Goal: Check status: Check status

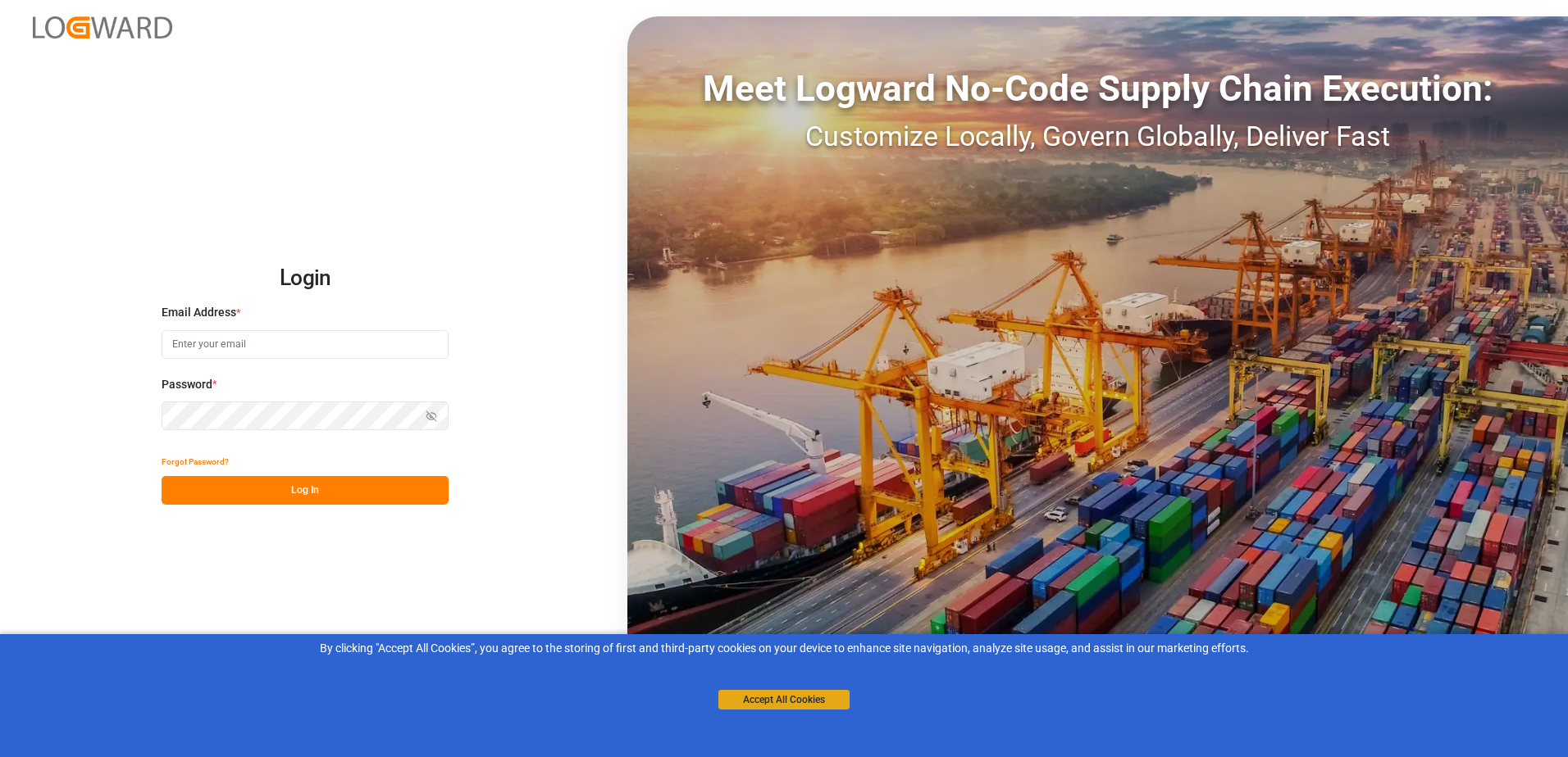
type input "[PERSON_NAME][EMAIL_ADDRESS][PERSON_NAME][DOMAIN_NAME]"
click at [743, 703] on button "Accept All Cookies" at bounding box center [784, 700] width 132 height 20
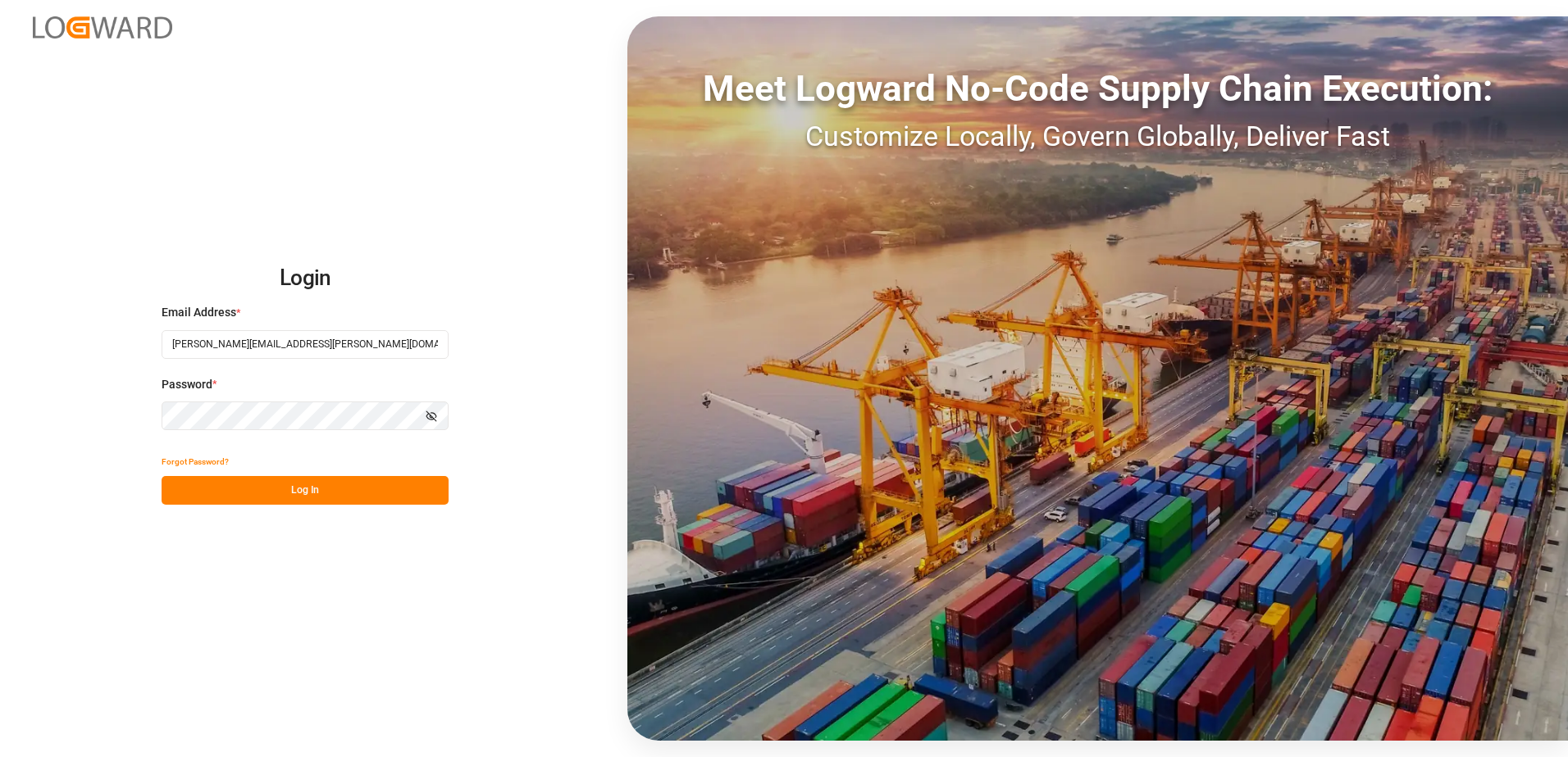
click at [343, 499] on button "Log In" at bounding box center [304, 490] width 287 height 29
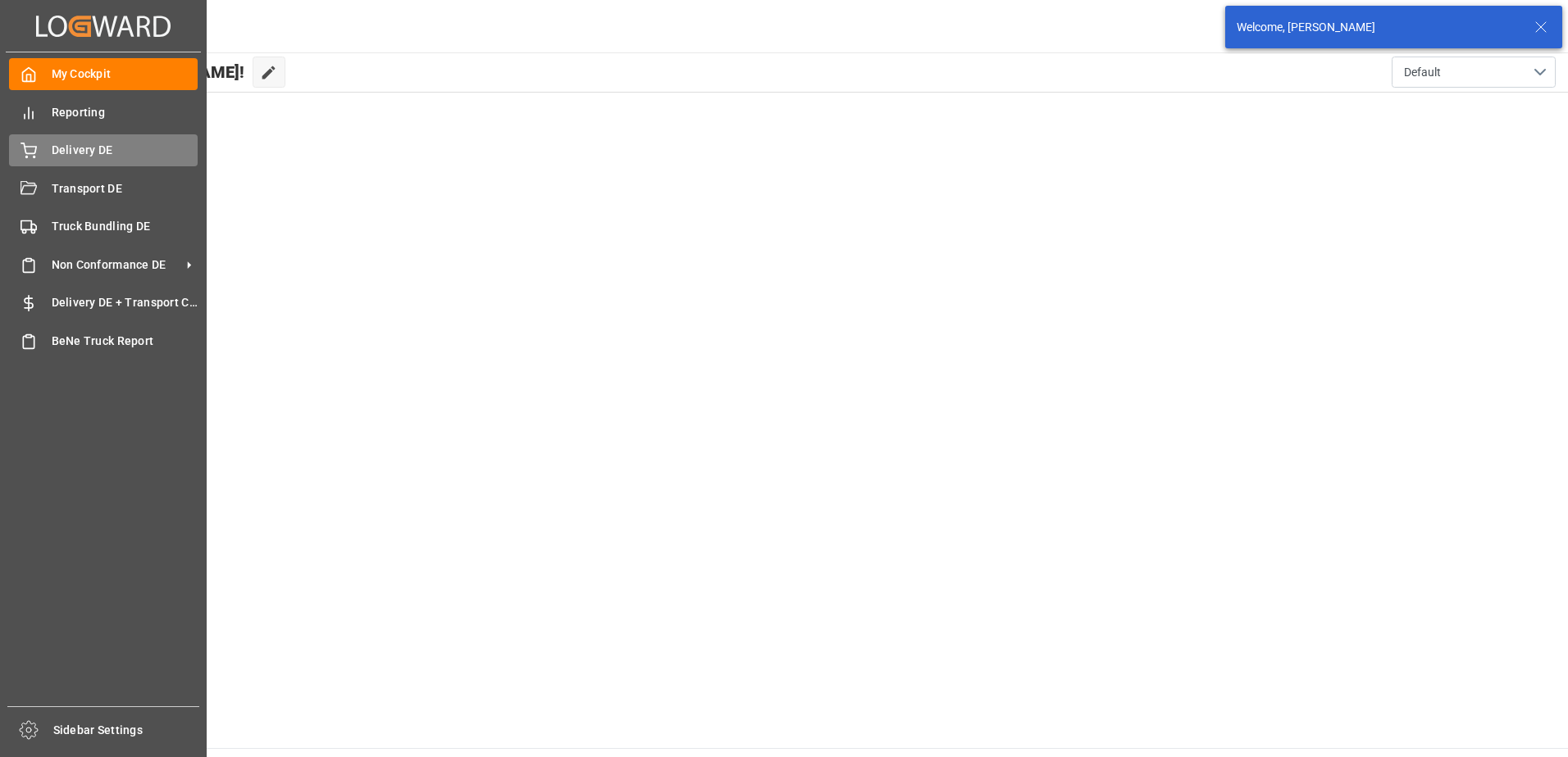
click at [60, 144] on span "Delivery DE" at bounding box center [125, 151] width 146 height 17
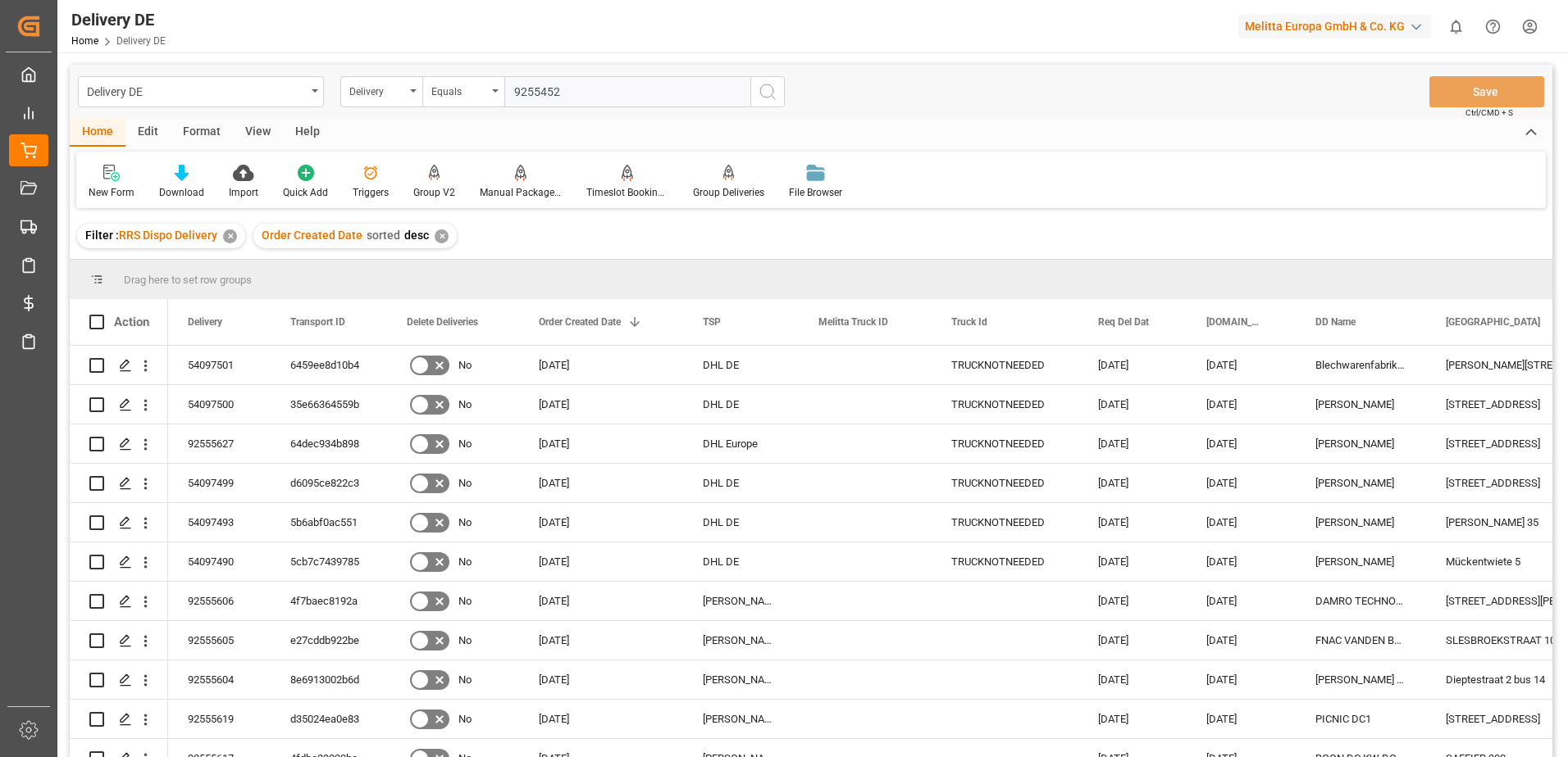
type input "92554529"
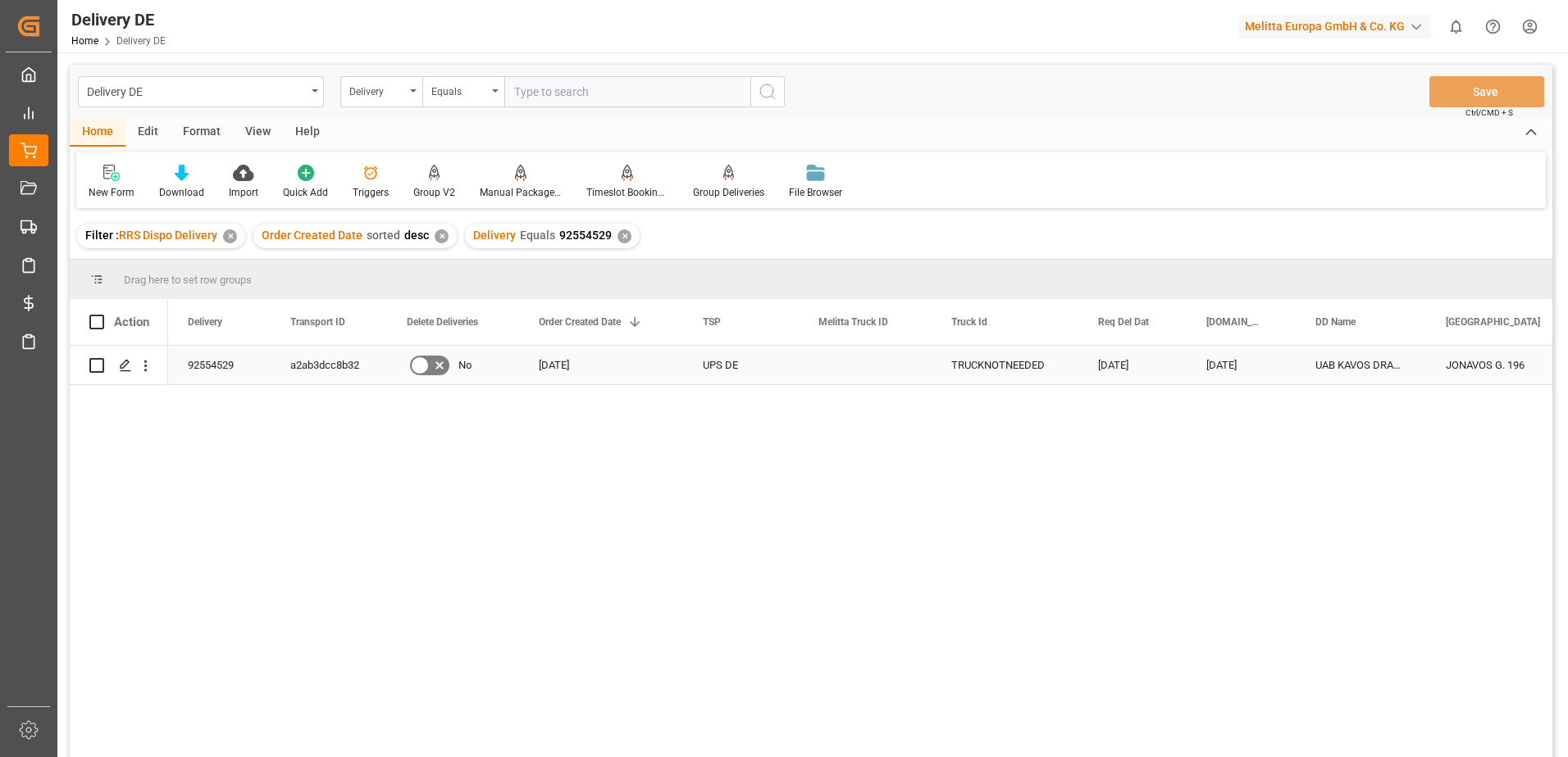
click at [441, 368] on icon "Press SPACE to select this row." at bounding box center [439, 366] width 8 height 8
click at [0, 0] on input "Press SPACE to select this row." at bounding box center [0, 0] width 0 height 0
click at [416, 368] on icon "Press SPACE to select this row." at bounding box center [419, 365] width 20 height 20
click at [0, 0] on input "Press SPACE to select this row." at bounding box center [0, 0] width 0 height 0
click at [1496, 94] on button "Save" at bounding box center [1487, 92] width 115 height 31
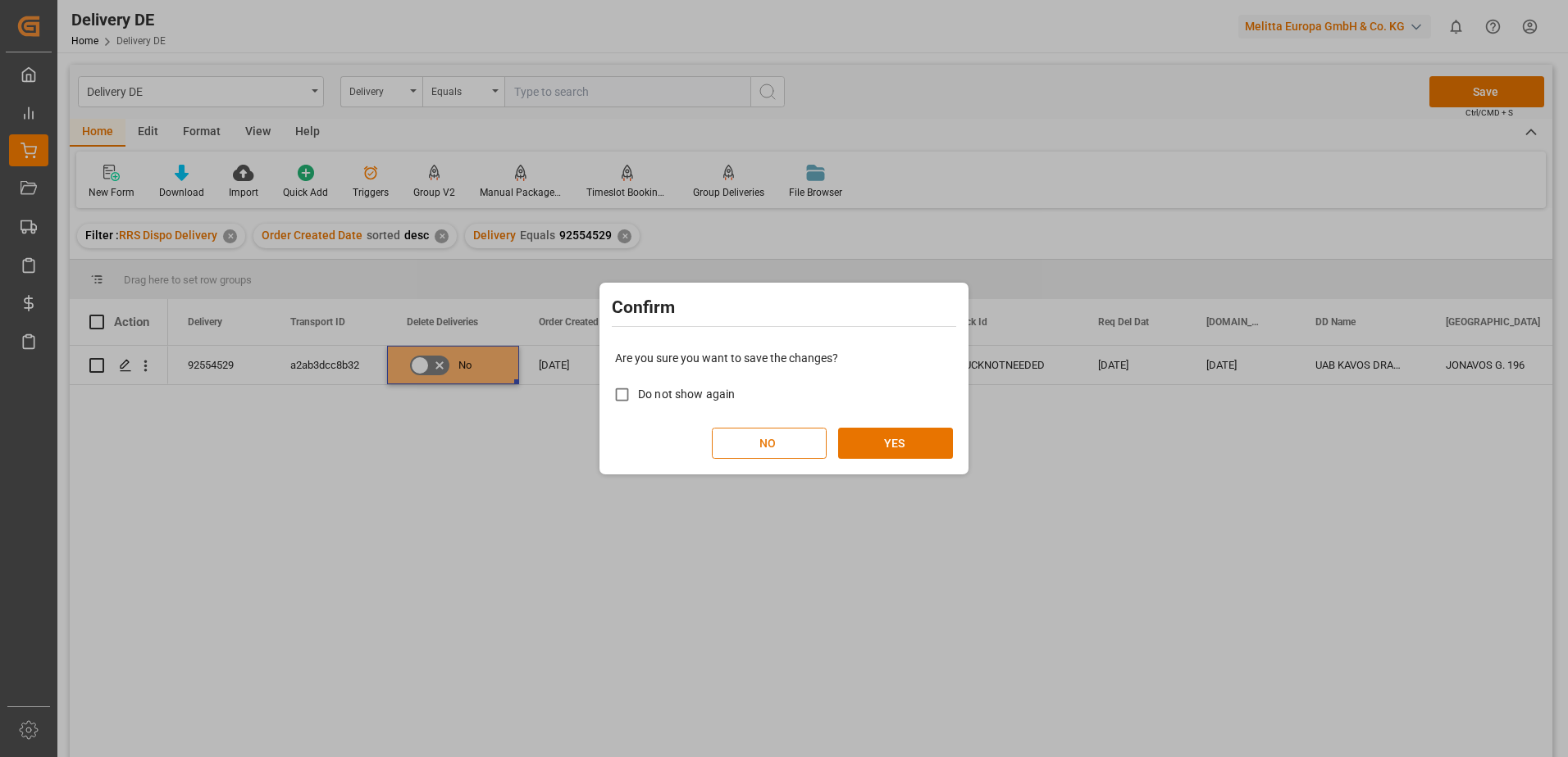
click at [760, 438] on button "NO" at bounding box center [770, 443] width 115 height 31
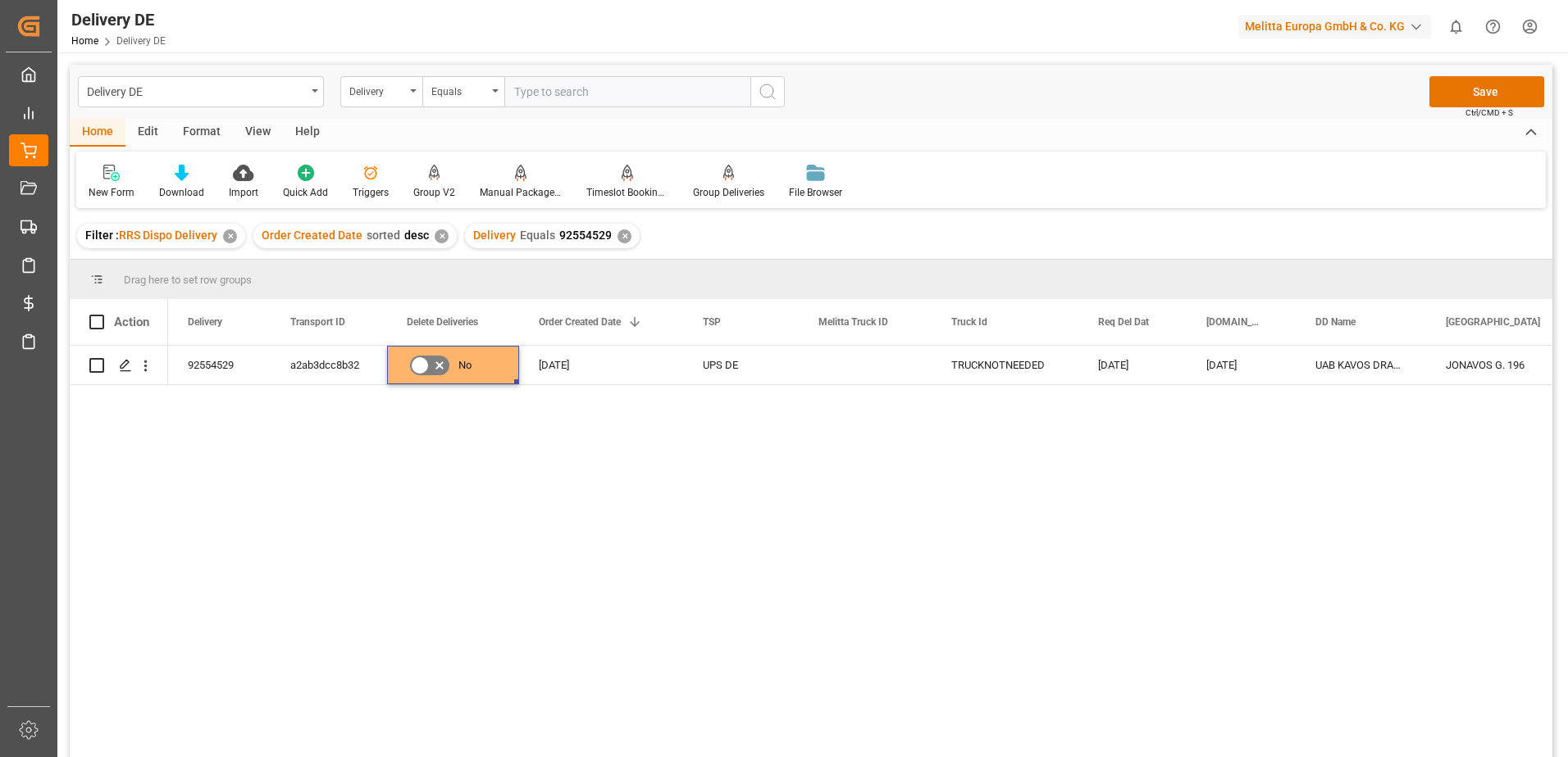
click at [709, 450] on div "92554529 a2ab3dcc8b32 No [DATE] UPS DE TRUCKNOTNEEDED [DATE] [DATE] UAB KAVOS D…" at bounding box center [860, 557] width 1384 height 422
